Goal: Information Seeking & Learning: Learn about a topic

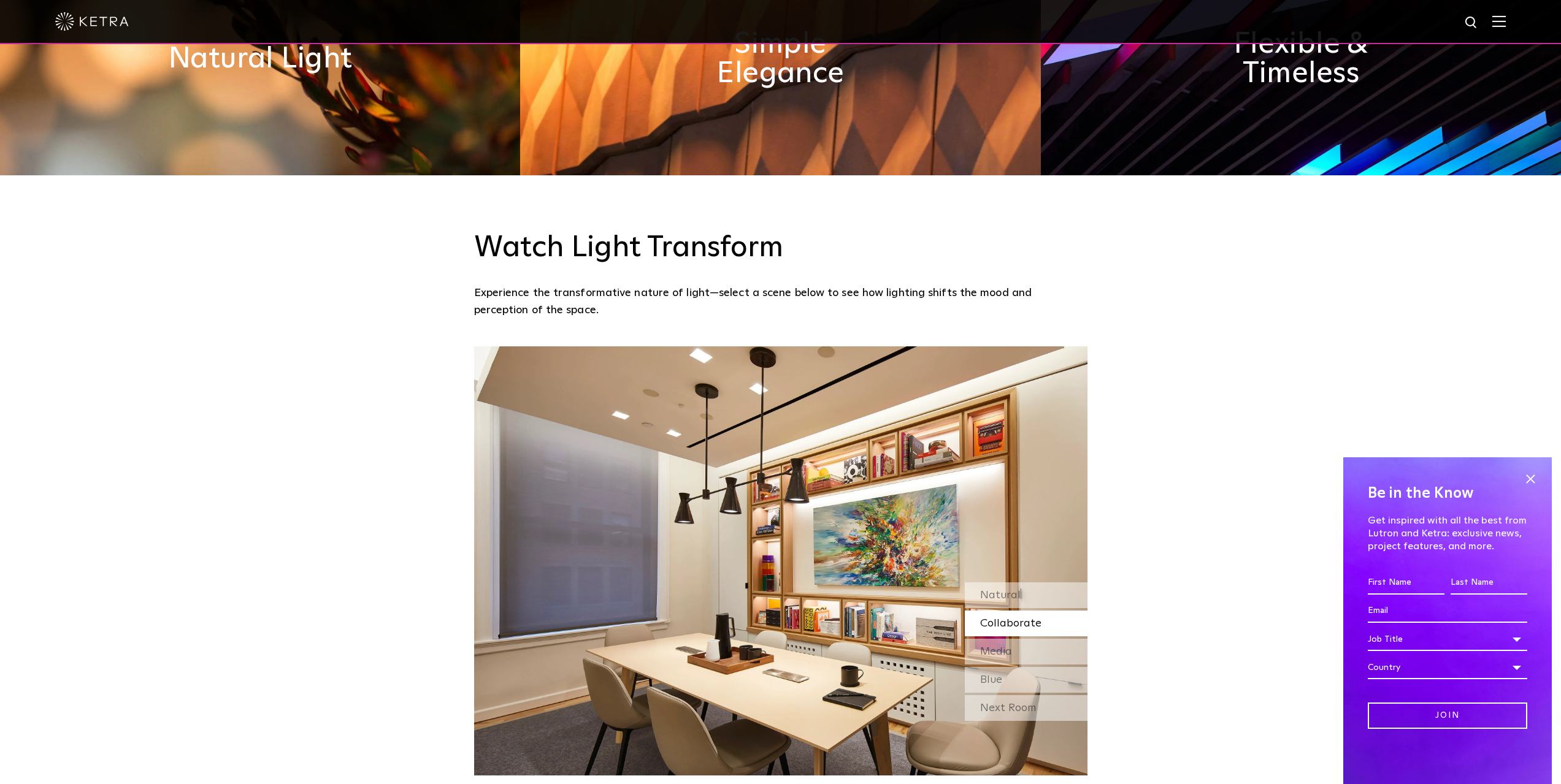
scroll to position [797, 0]
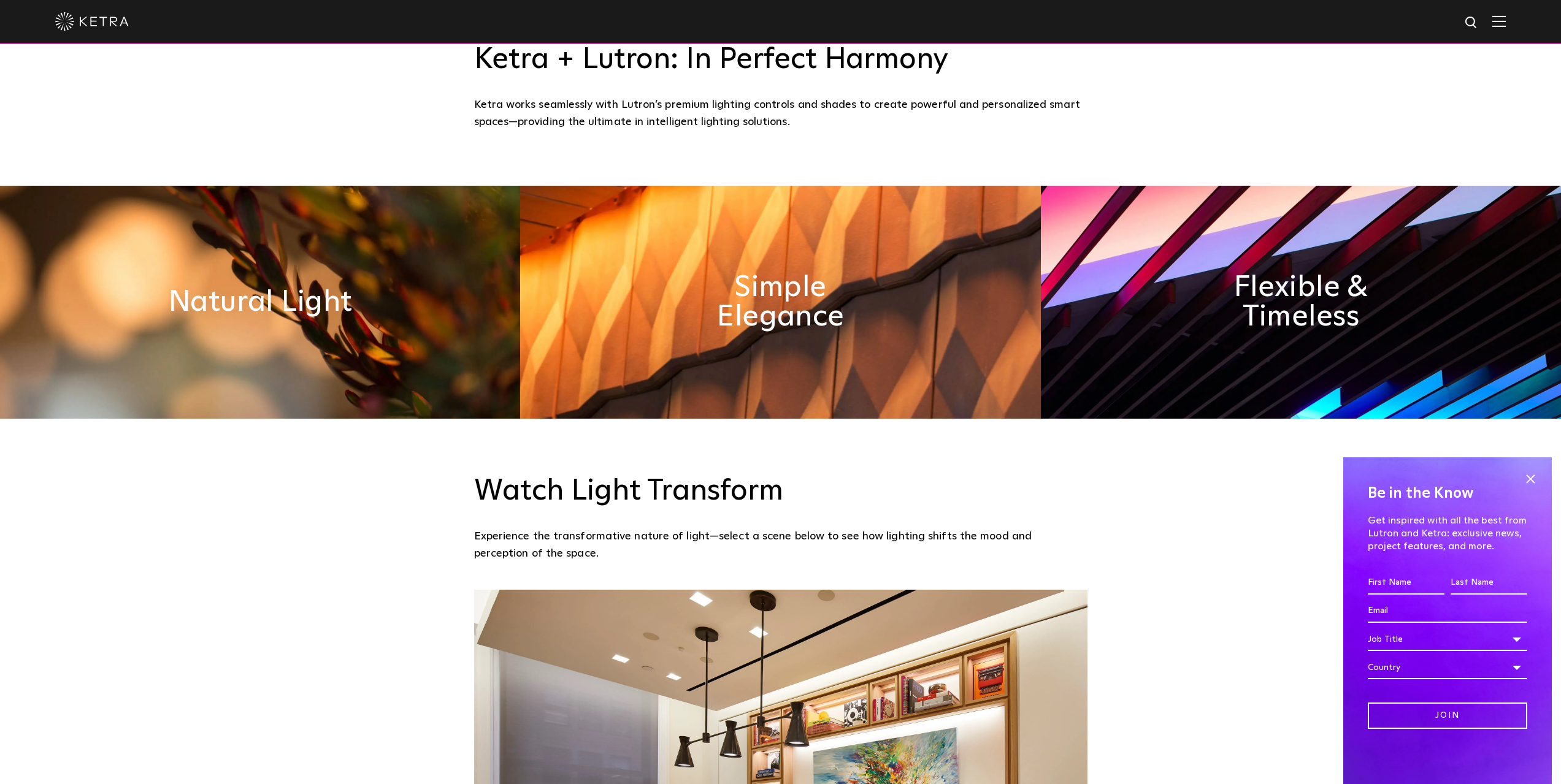
click at [1163, 240] on img at bounding box center [1301, 302] width 520 height 233
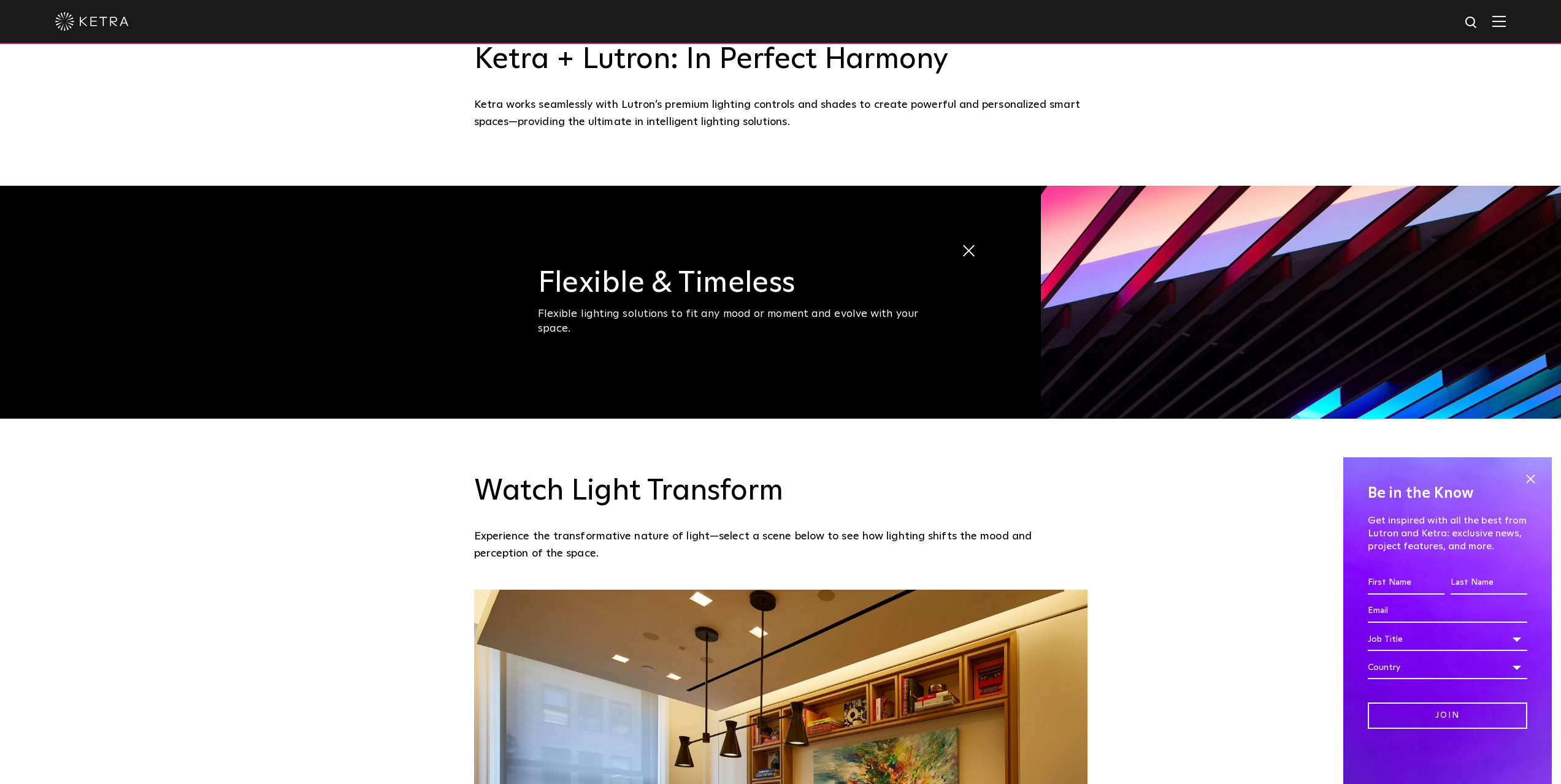
click at [1296, 302] on img at bounding box center [1301, 302] width 520 height 233
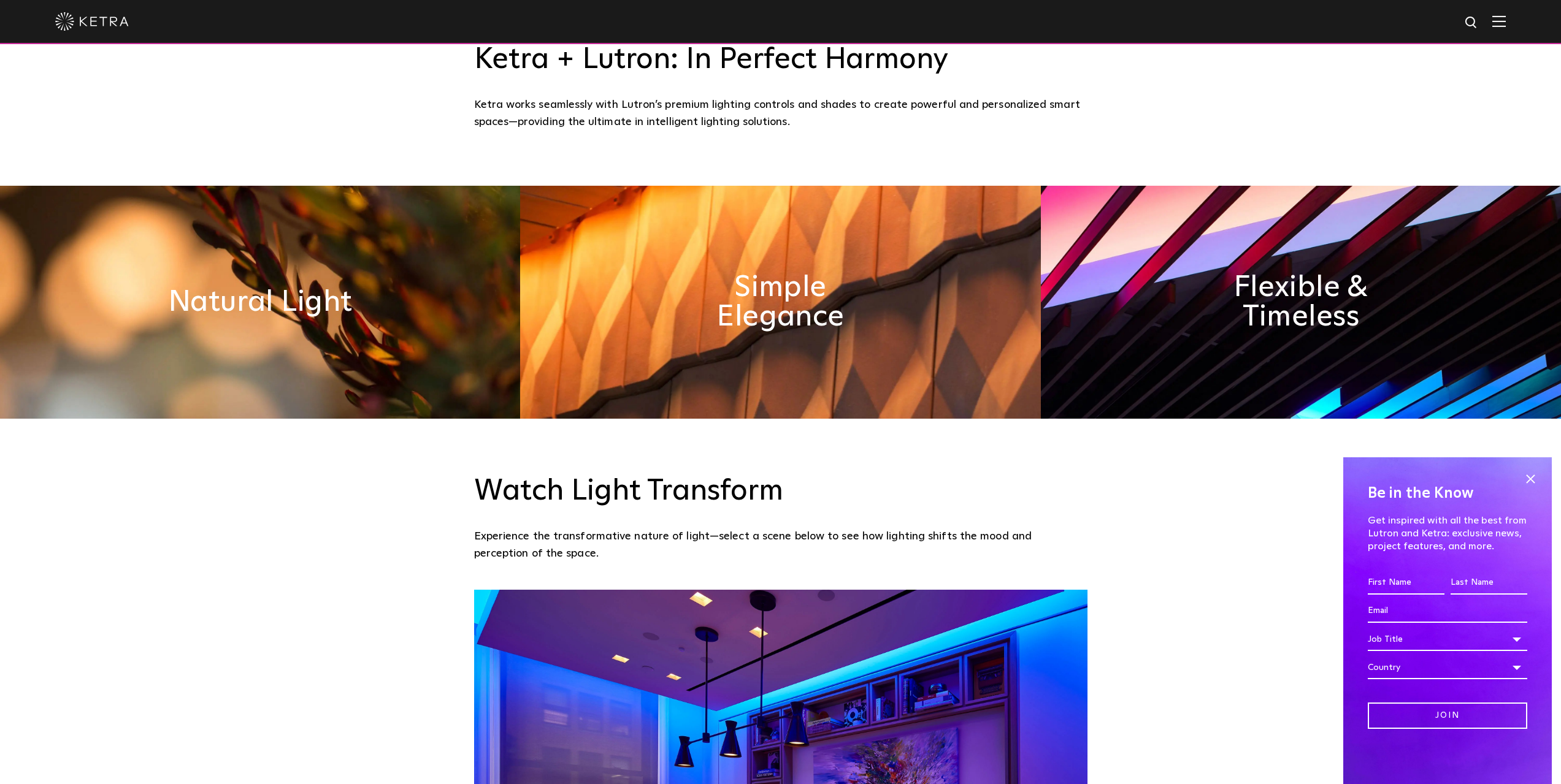
click at [964, 351] on img at bounding box center [780, 302] width 520 height 233
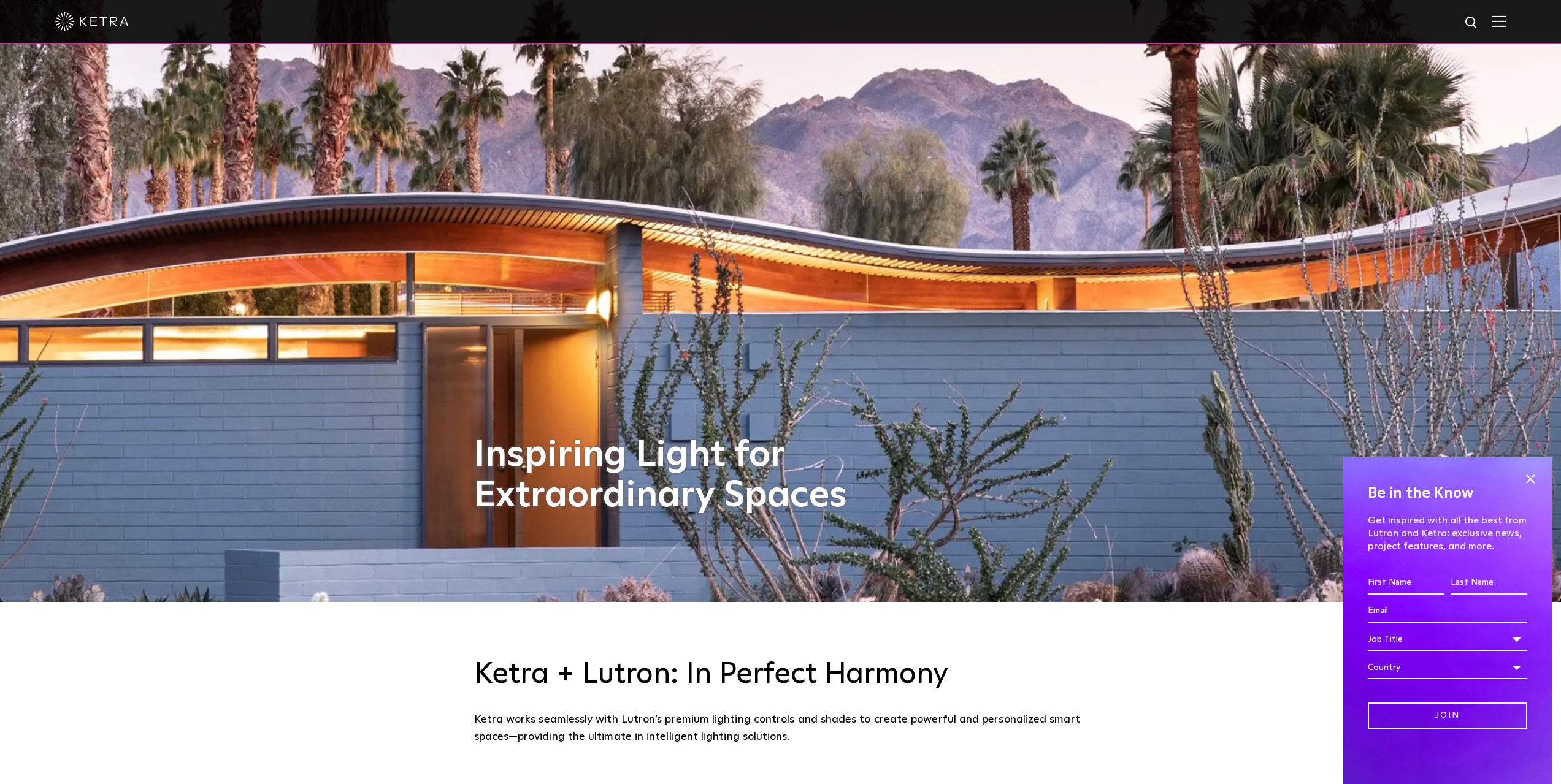
scroll to position [0, 0]
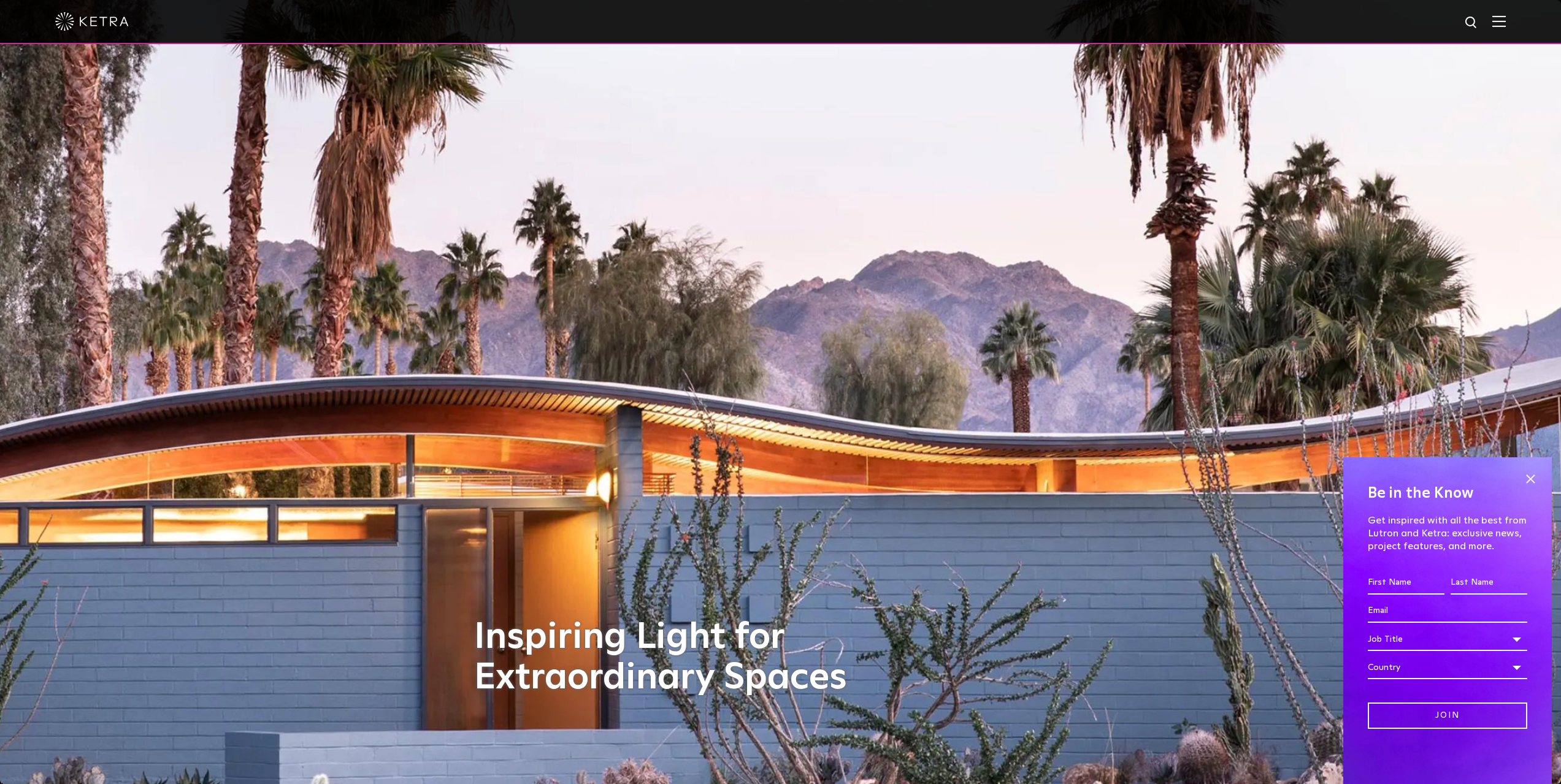
click at [93, 23] on img at bounding box center [92, 21] width 74 height 19
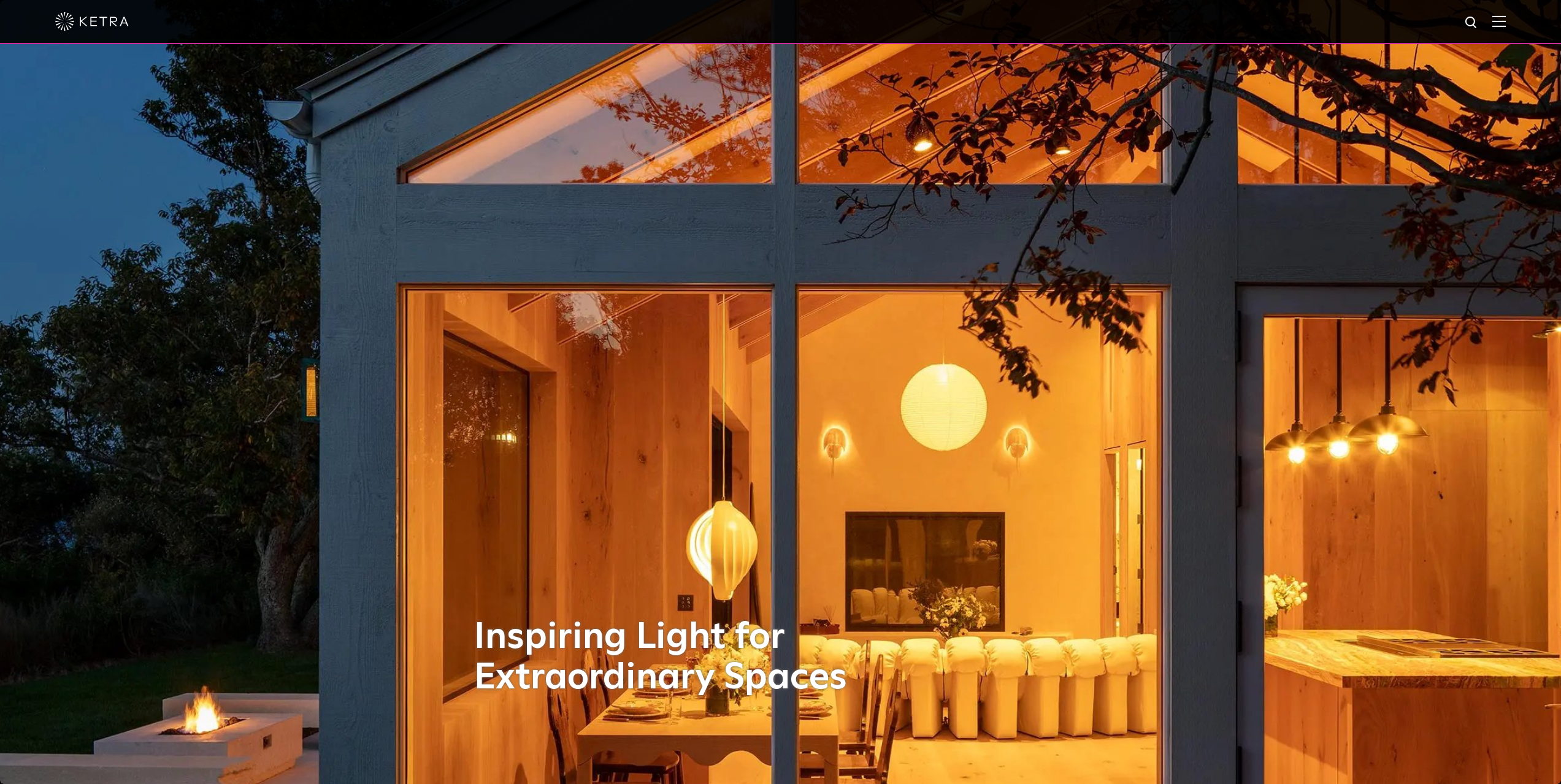
click at [98, 39] on div at bounding box center [780, 21] width 1451 height 43
click at [89, 31] on img at bounding box center [92, 21] width 74 height 19
click at [1506, 15] on div at bounding box center [780, 21] width 1451 height 43
click at [1506, 19] on img at bounding box center [1499, 21] width 13 height 12
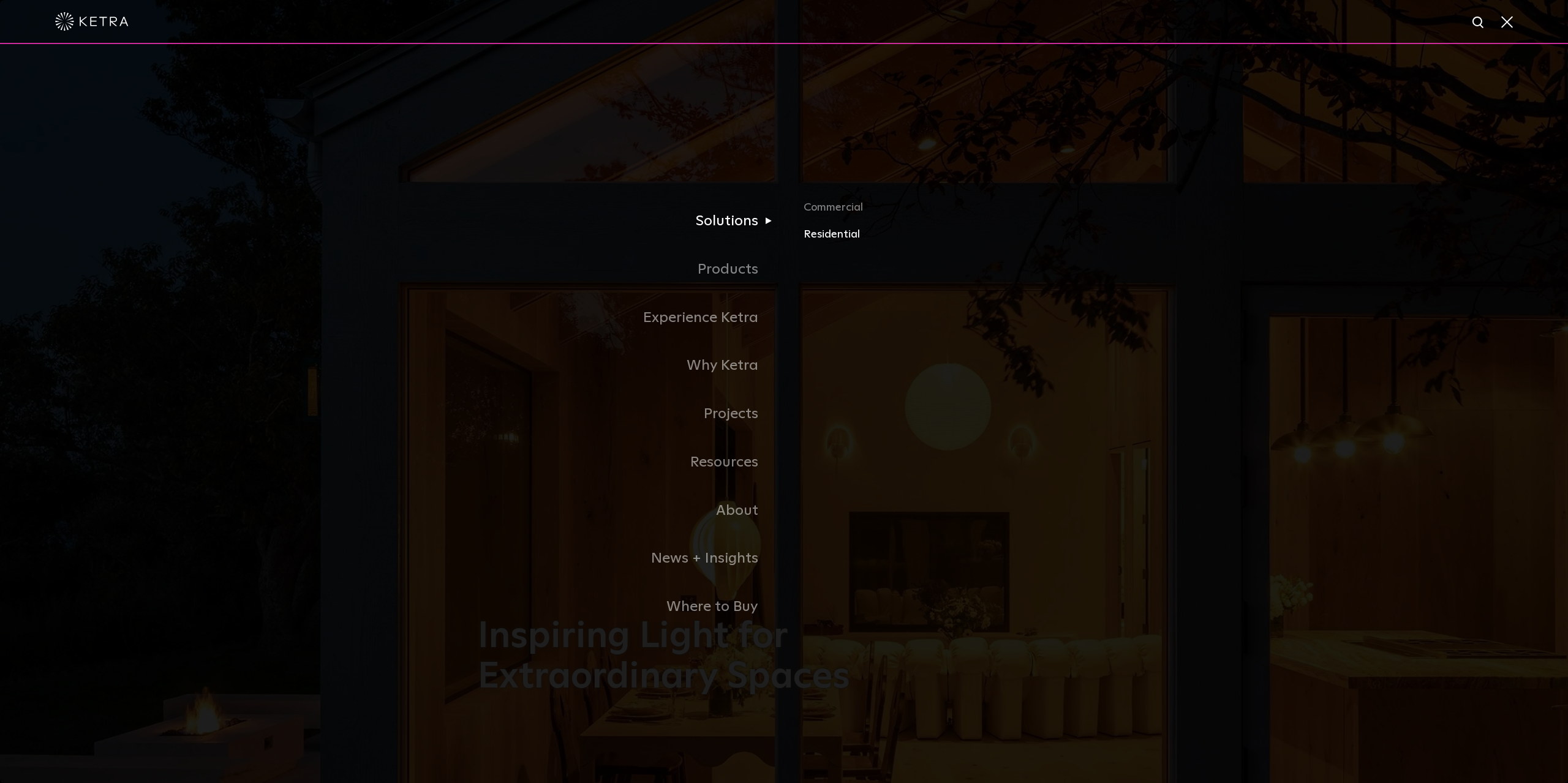
click at [818, 232] on link "Residential" at bounding box center [947, 235] width 287 height 18
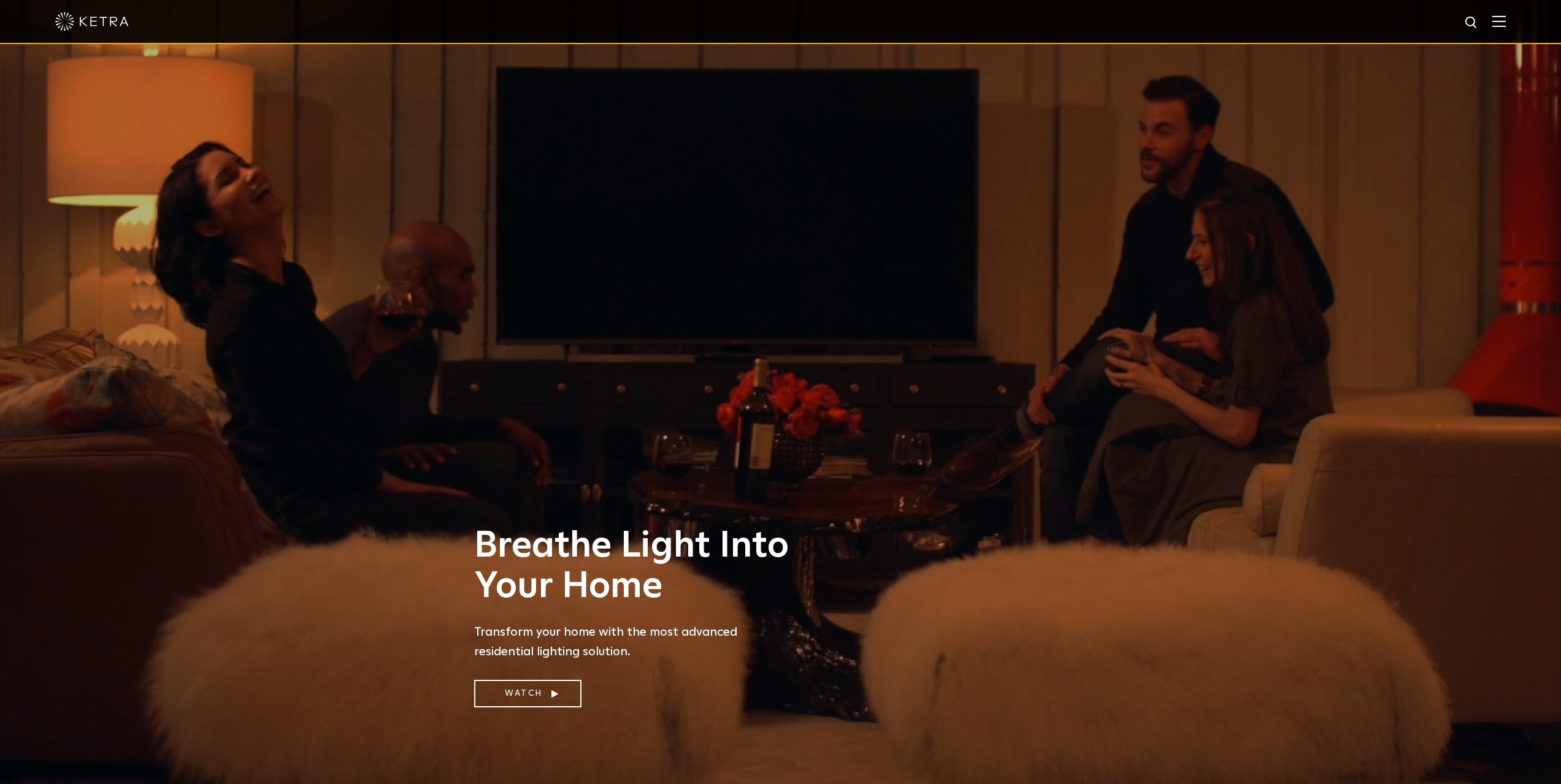
click at [1506, 18] on img at bounding box center [1499, 21] width 13 height 12
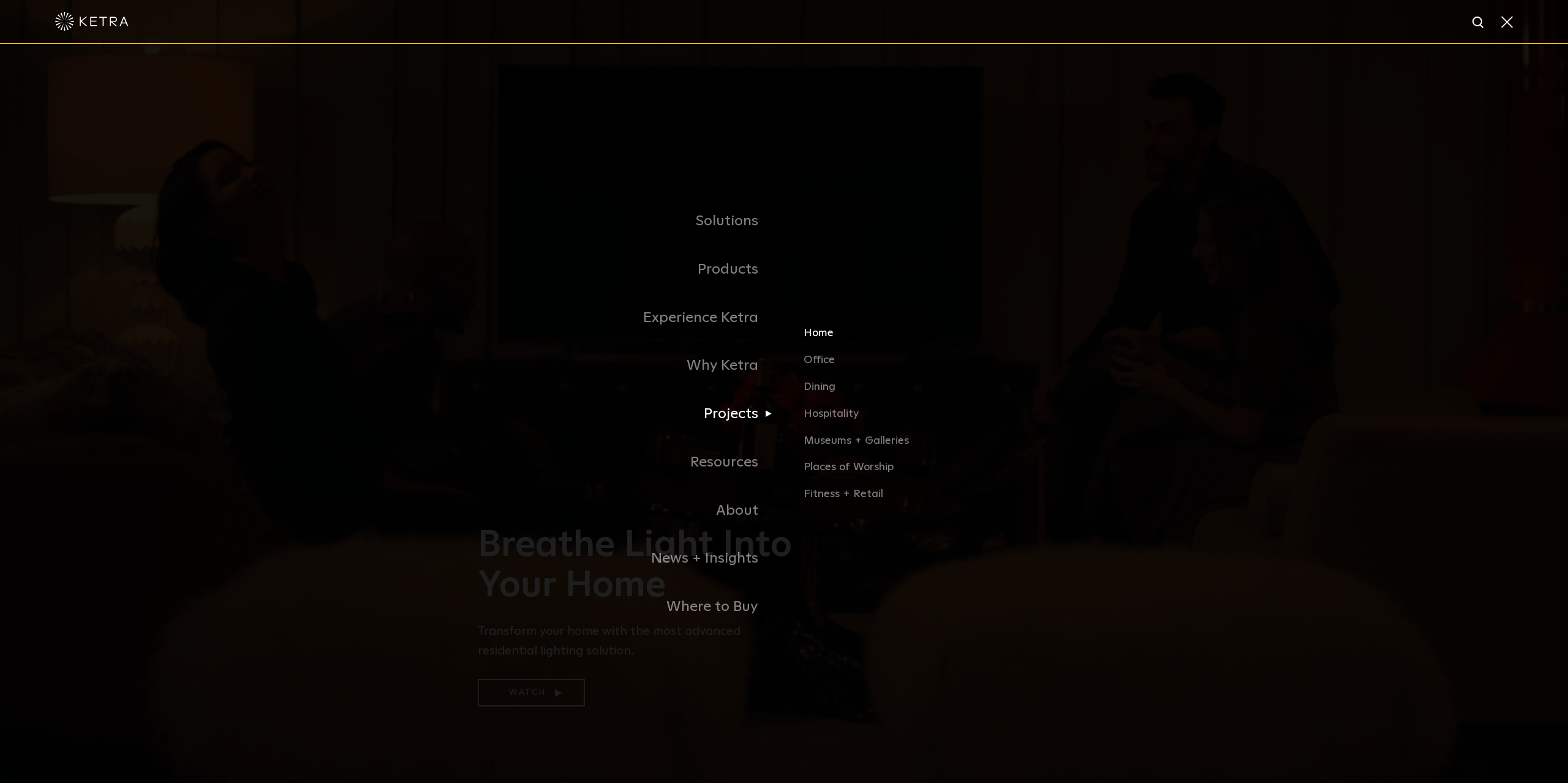
click at [812, 337] on link "Home" at bounding box center [947, 339] width 287 height 27
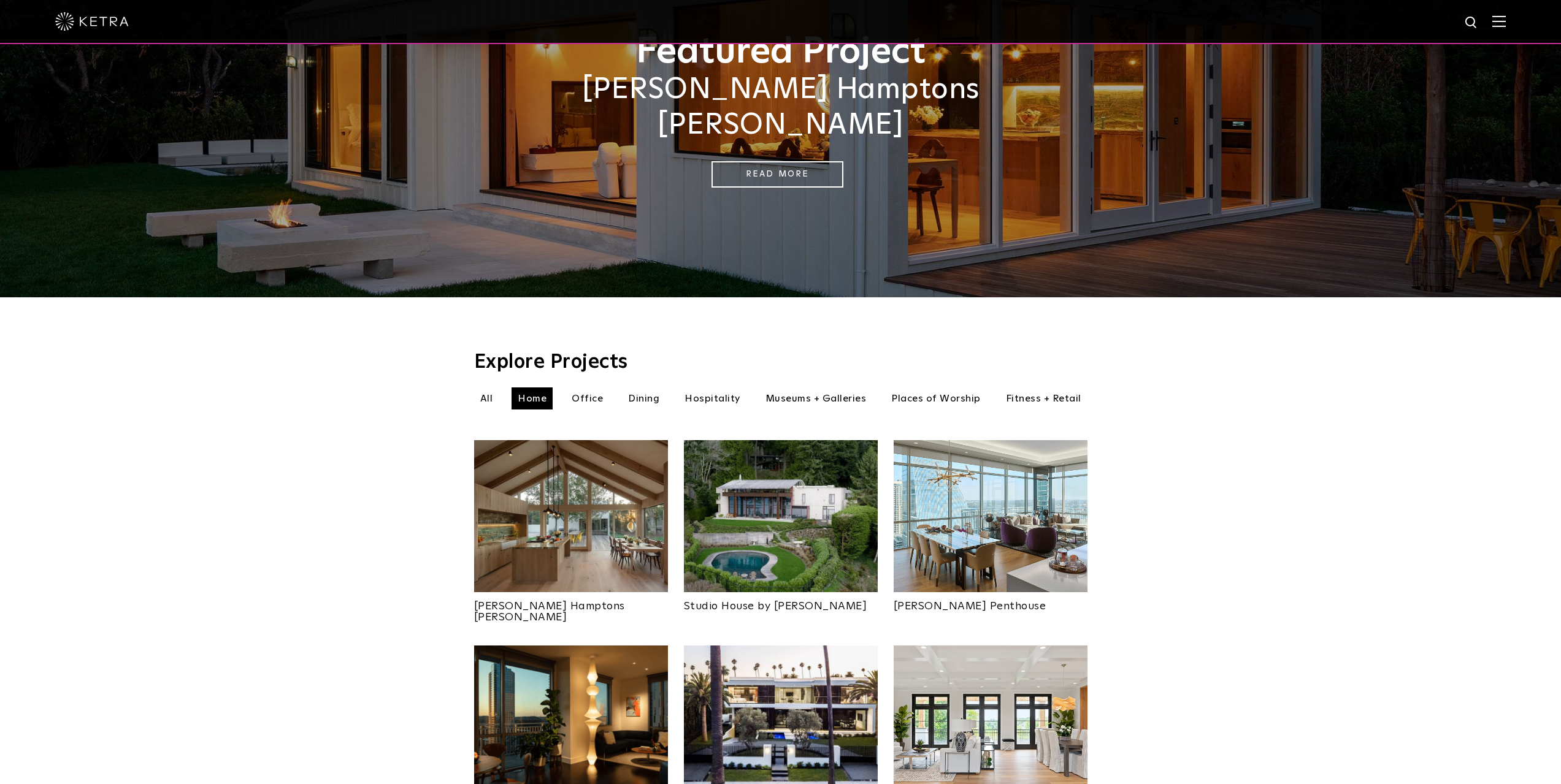
scroll to position [123, 0]
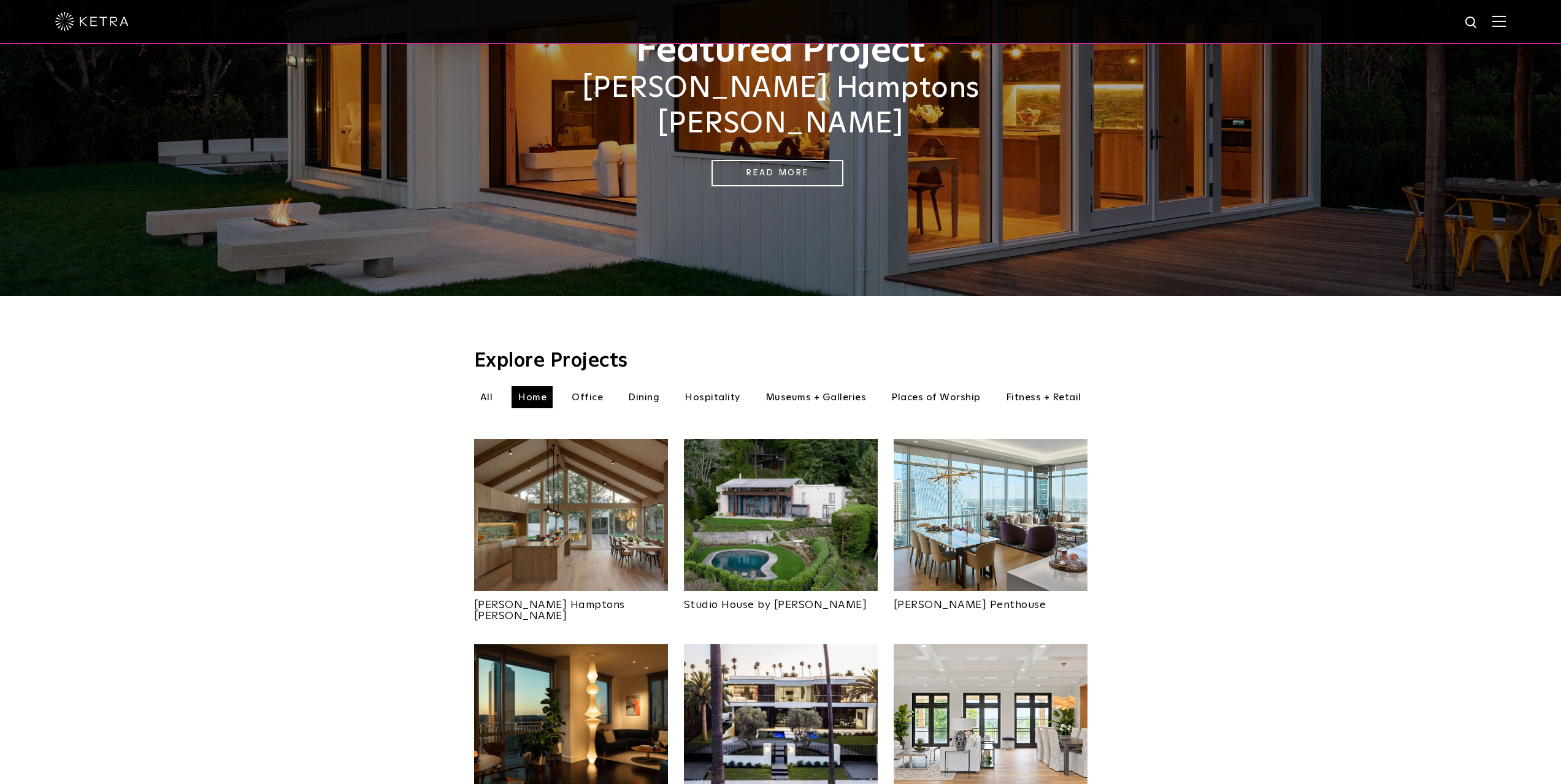
click at [1075, 448] on img at bounding box center [991, 515] width 194 height 152
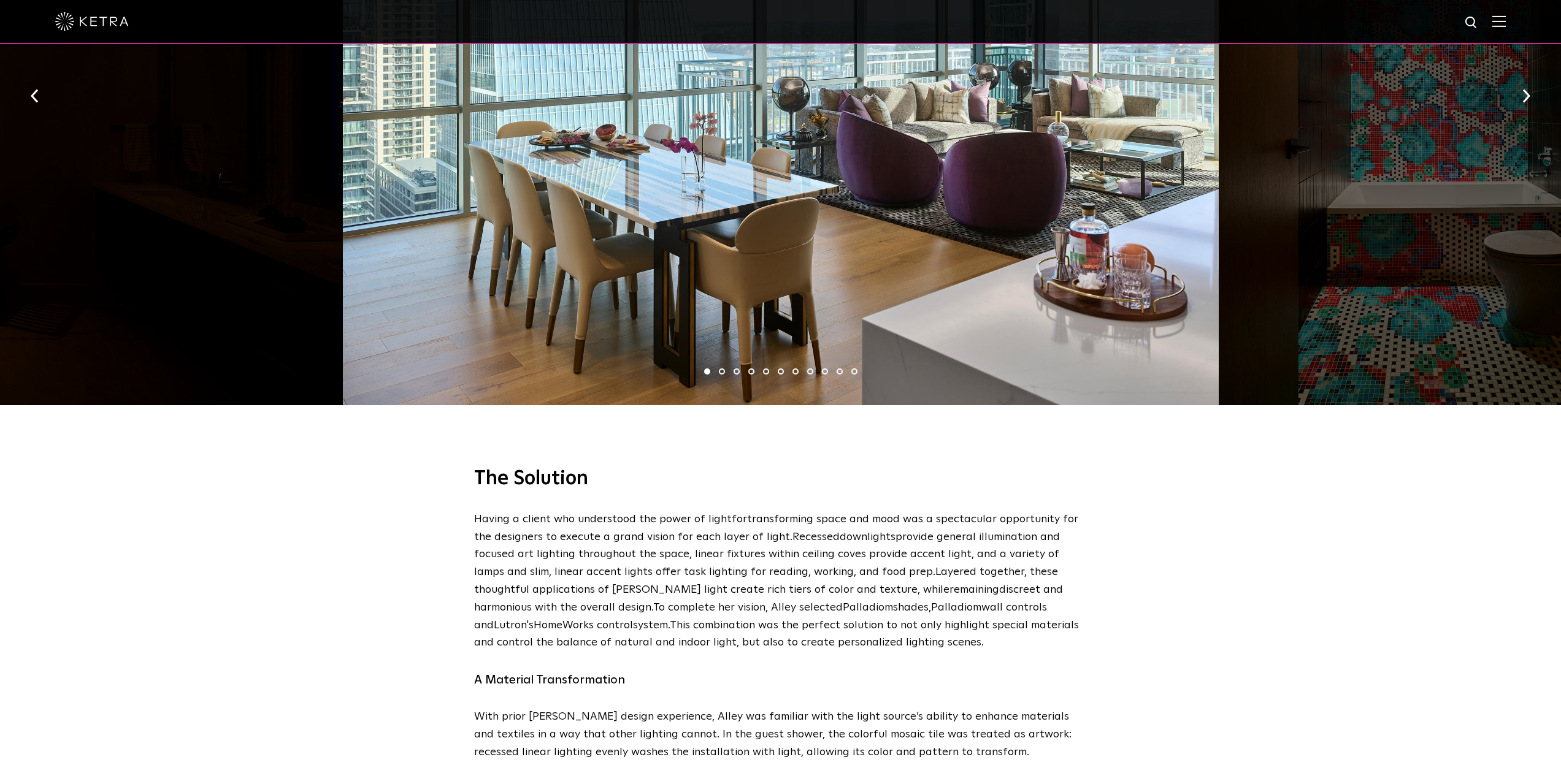
scroll to position [1901, 0]
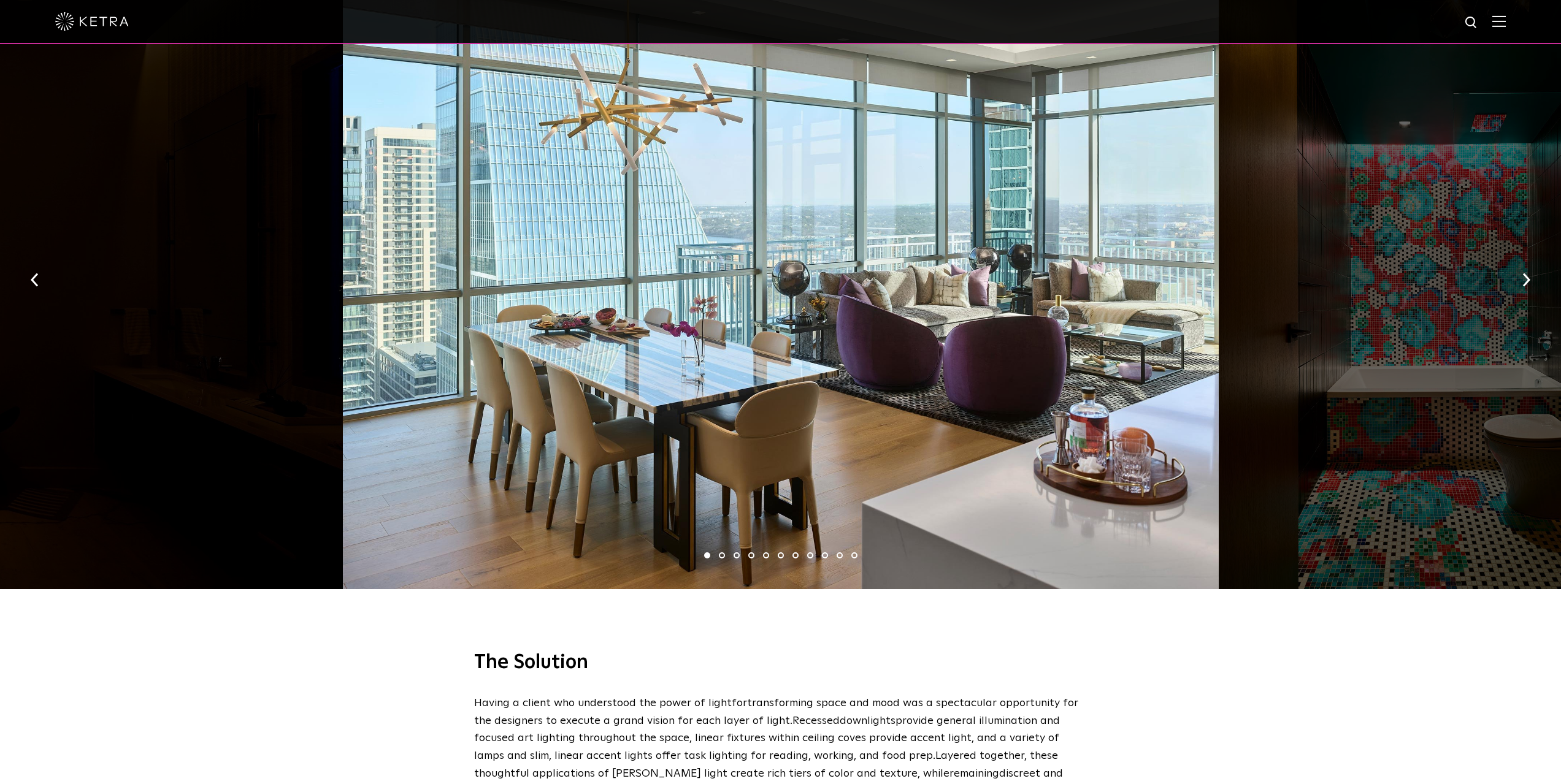
click at [722, 552] on li "2" at bounding box center [722, 555] width 6 height 6
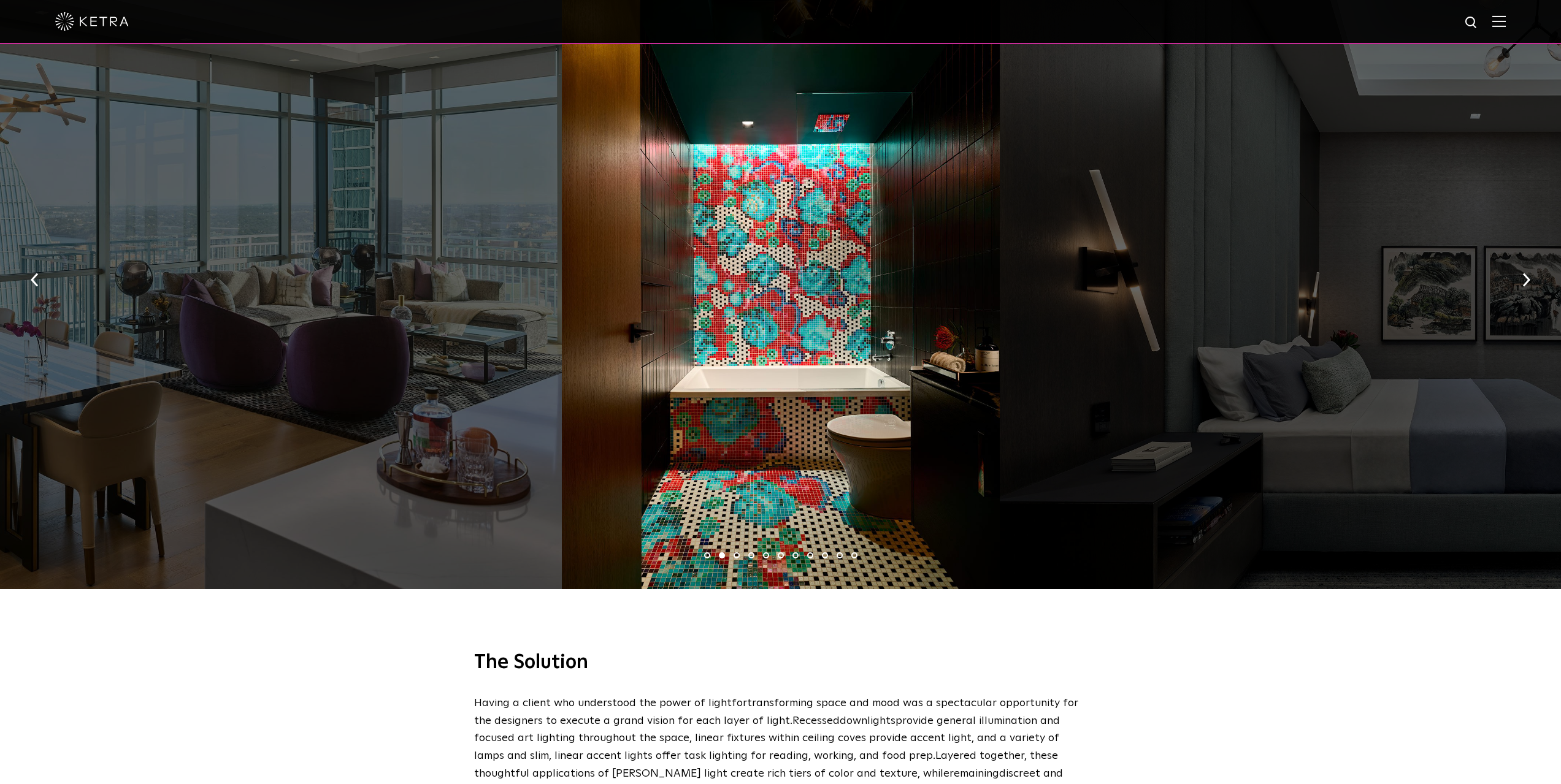
click at [736, 552] on li "3" at bounding box center [737, 555] width 6 height 6
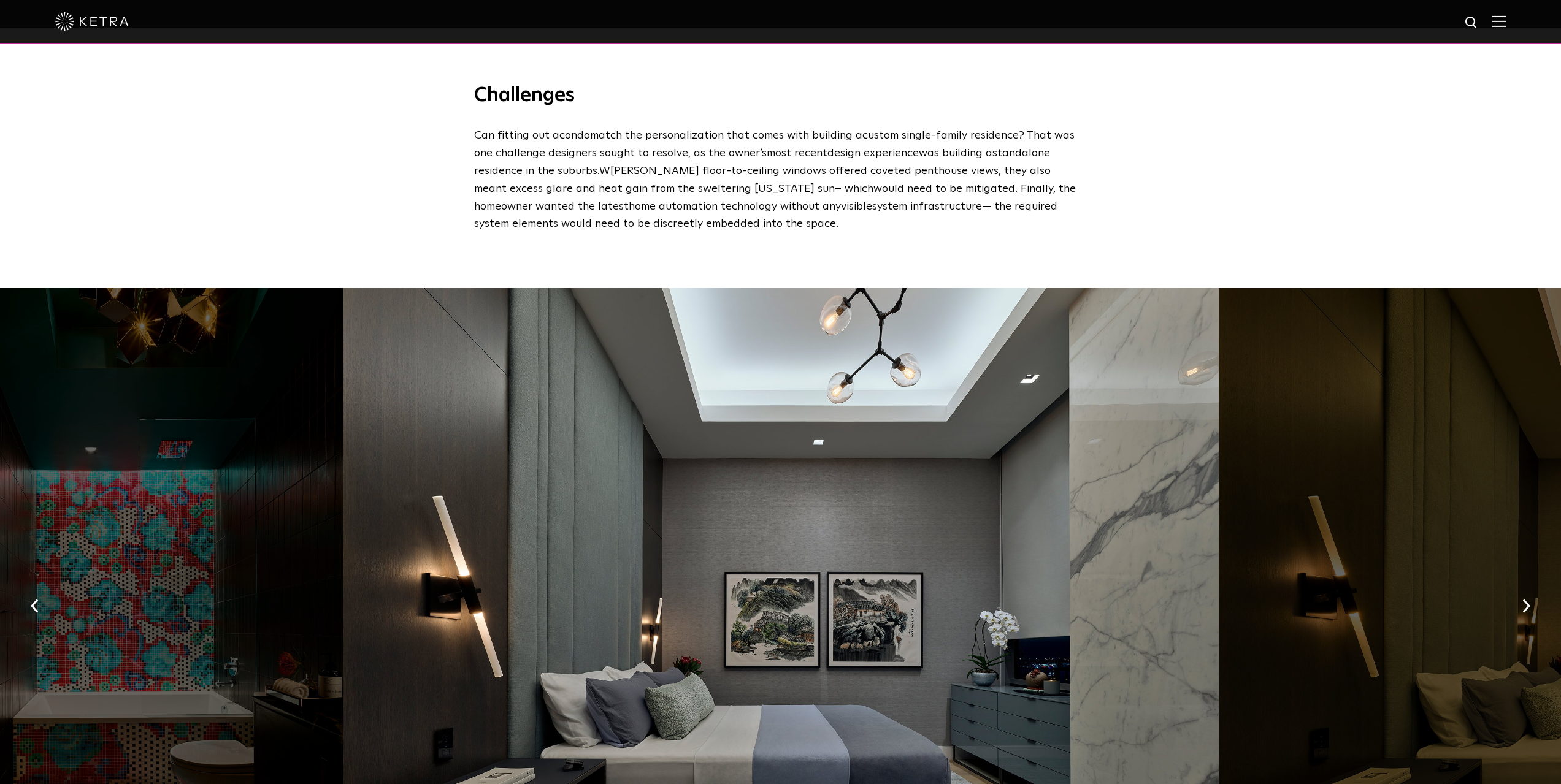
scroll to position [1655, 0]
